Goal: Information Seeking & Learning: Find specific fact

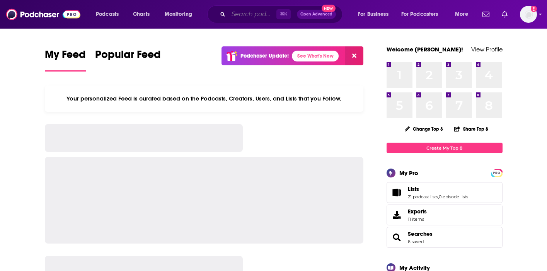
click at [242, 14] on input "Search podcasts, credits, & more..." at bounding box center [252, 14] width 48 height 12
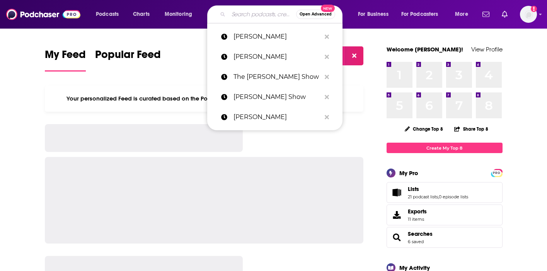
paste input "The Balanced Parent Podcast."
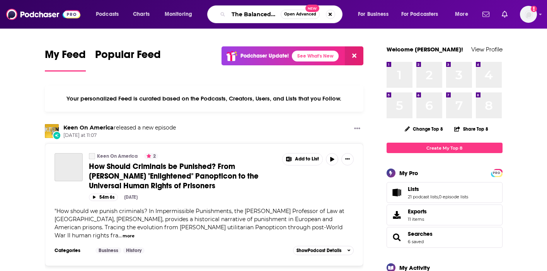
scroll to position [0, 40]
type input "The Balanced Parent Podcast."
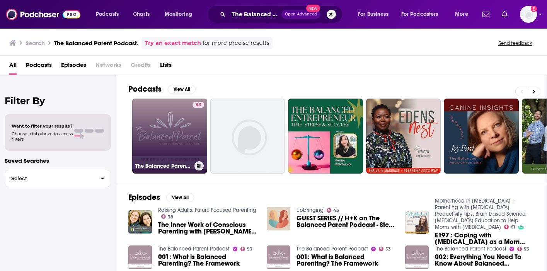
click at [183, 133] on link "53 The Balanced Parent Podcast" at bounding box center [169, 136] width 75 height 75
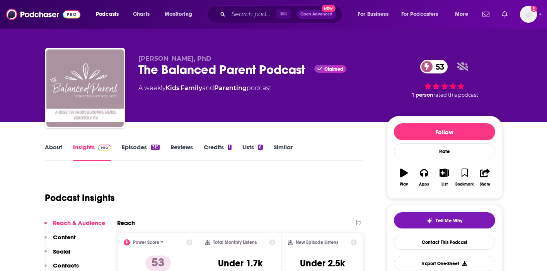
scroll to position [6, 0]
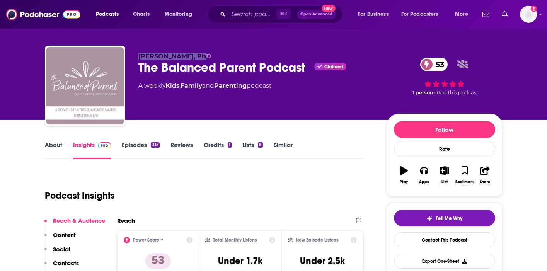
drag, startPoint x: 201, startPoint y: 56, endPoint x: 138, endPoint y: 55, distance: 63.4
click at [138, 55] on div "[PERSON_NAME], PhD The Balanced Parent Podcast Claimed 53 A weekly Kids , Famil…" at bounding box center [274, 87] width 458 height 83
copy span "[PERSON_NAME], PhD"
